Goal: Navigation & Orientation: Find specific page/section

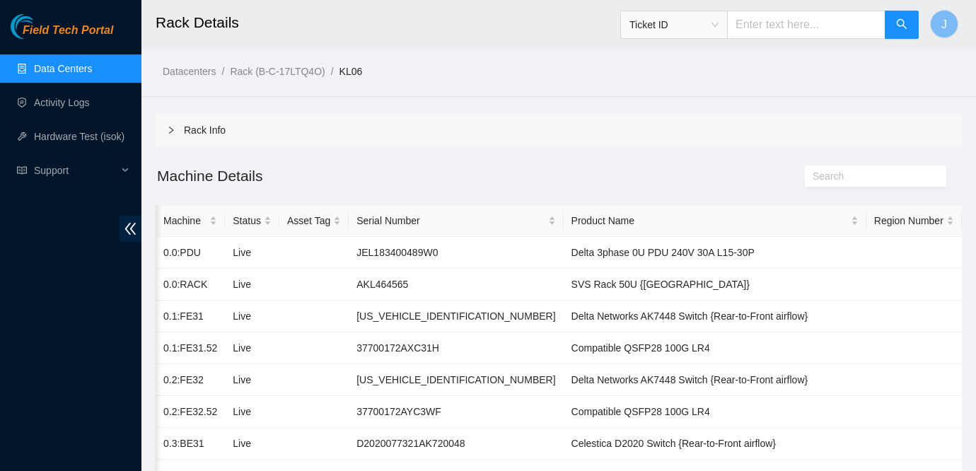
scroll to position [0, 238]
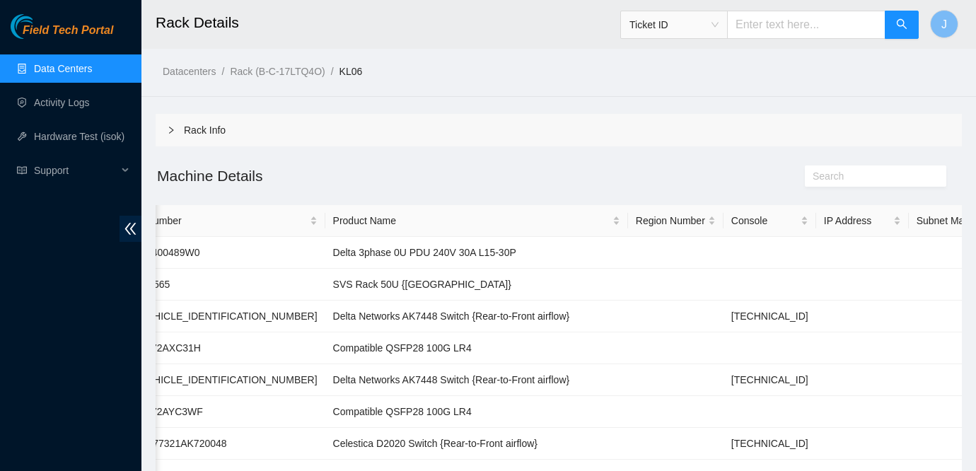
click at [73, 40] on link "Field Tech Portal" at bounding box center [62, 34] width 103 height 18
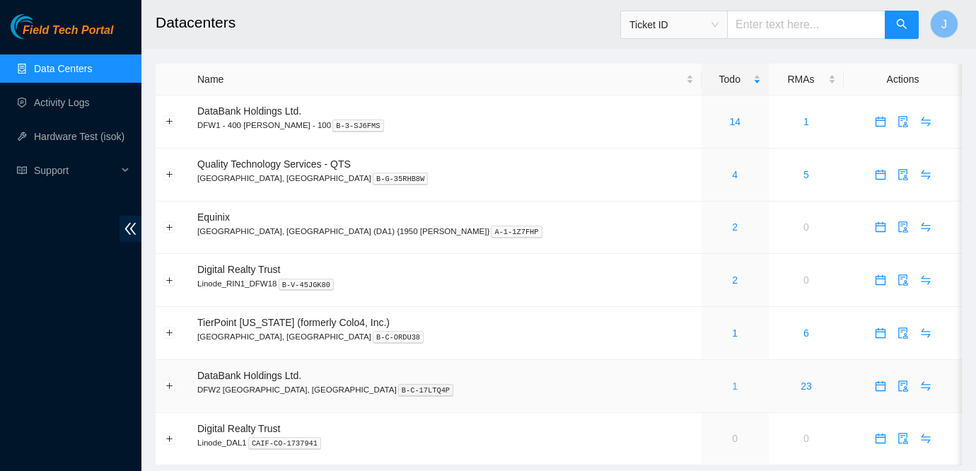
click at [732, 383] on link "1" at bounding box center [735, 386] width 6 height 11
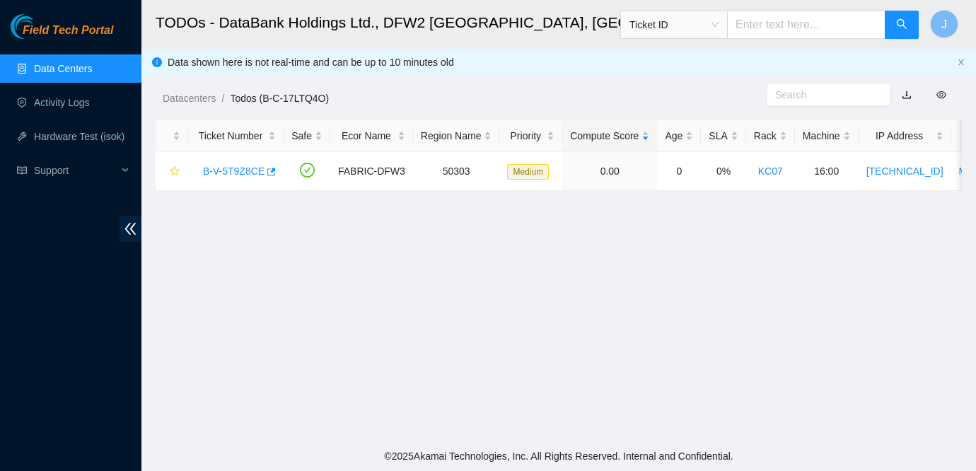
click at [57, 35] on span "Field Tech Portal" at bounding box center [68, 30] width 91 height 13
